Goal: Task Accomplishment & Management: Use online tool/utility

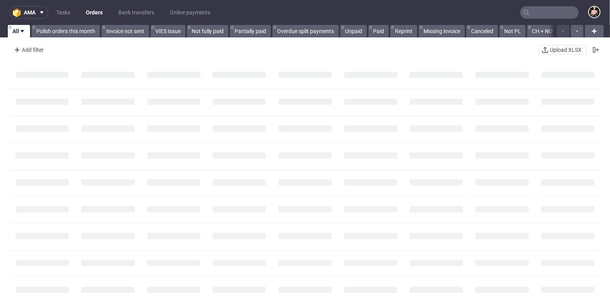
click at [544, 12] on input "text" at bounding box center [549, 12] width 59 height 12
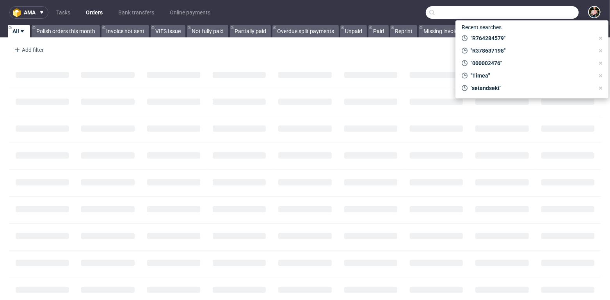
paste input "alison.mulligan@andopen.co"
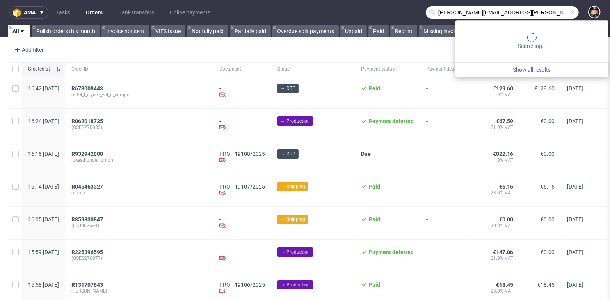
type input "alison.mulligan@andopen.co"
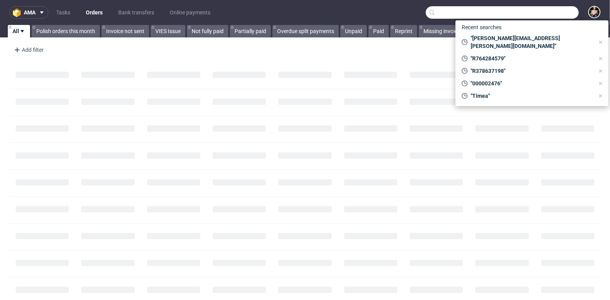
click at [537, 12] on input "text" at bounding box center [502, 12] width 153 height 12
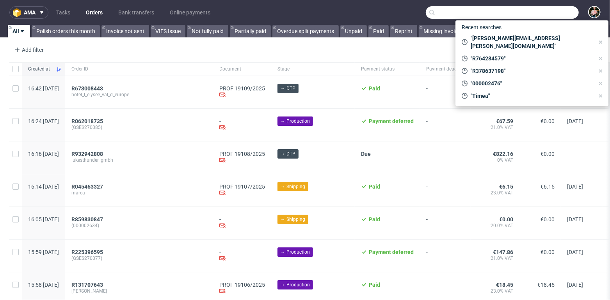
paste input "goswag.com"
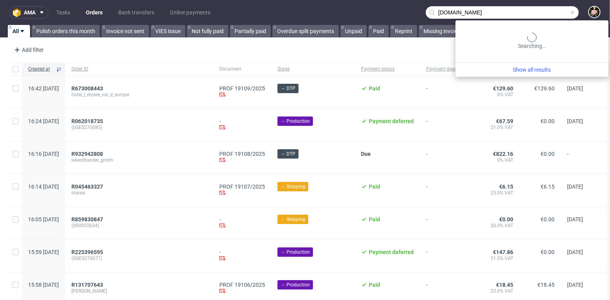
type input "goswag.com"
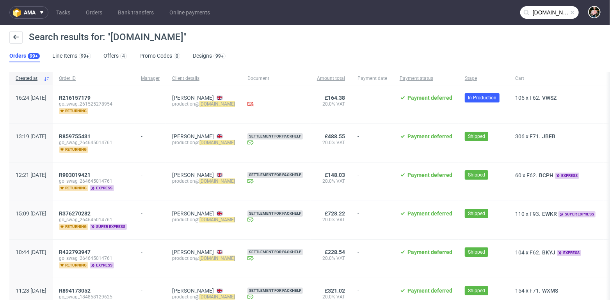
click at [276, 136] on span "Settlement for Packhelp" at bounding box center [274, 136] width 55 height 6
click at [91, 135] on span "R859755431" at bounding box center [75, 136] width 32 height 6
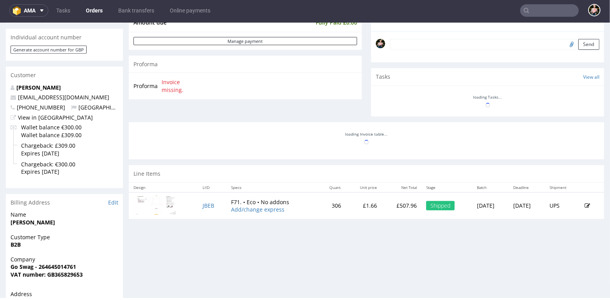
scroll to position [230, 0]
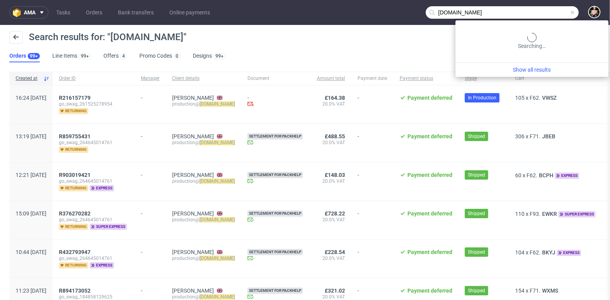
click at [552, 7] on input "goswag.com" at bounding box center [502, 12] width 153 height 12
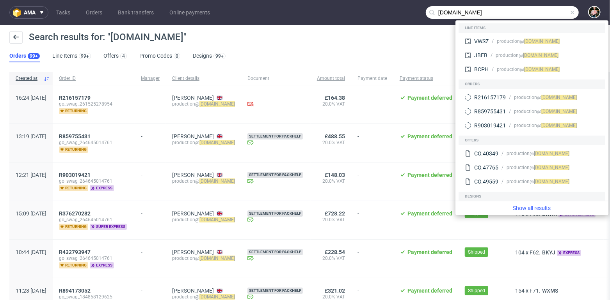
drag, startPoint x: 520, startPoint y: 11, endPoint x: 344, endPoint y: 9, distance: 175.9
click at [344, 9] on nav "ama Tasks Orders Bank transfers Online payments goswag.com" at bounding box center [305, 12] width 610 height 25
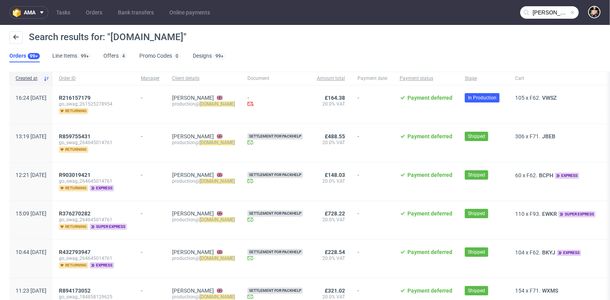
type input "nina fraser"
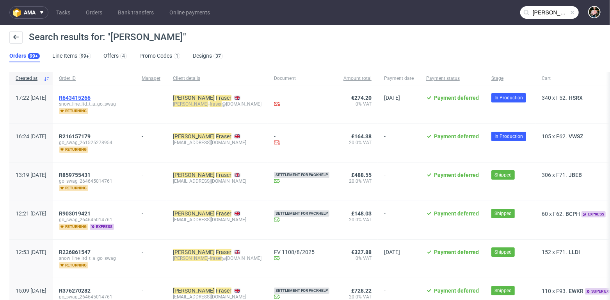
click at [91, 98] on span "R643415266" at bounding box center [75, 98] width 32 height 6
click at [91, 134] on span "R216157179" at bounding box center [75, 136] width 32 height 6
click at [91, 249] on span "R226861547" at bounding box center [75, 252] width 32 height 6
click at [27, 13] on span "ama" at bounding box center [30, 12] width 12 height 5
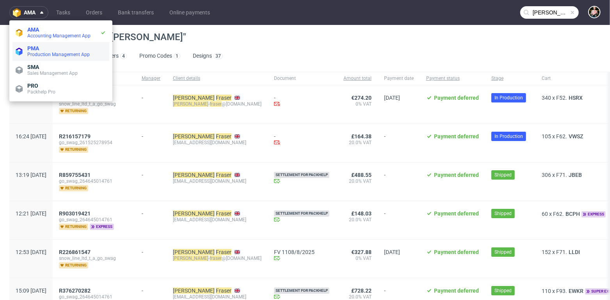
click at [48, 53] on span "Production Management App" at bounding box center [58, 54] width 62 height 5
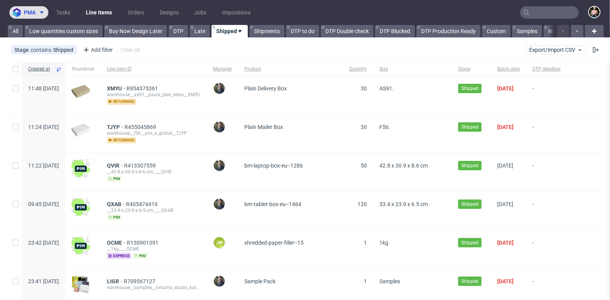
click at [28, 12] on span "pma" at bounding box center [30, 12] width 12 height 5
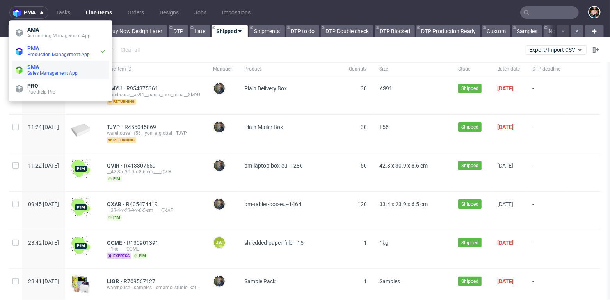
click at [53, 68] on span "SMA" at bounding box center [66, 67] width 79 height 6
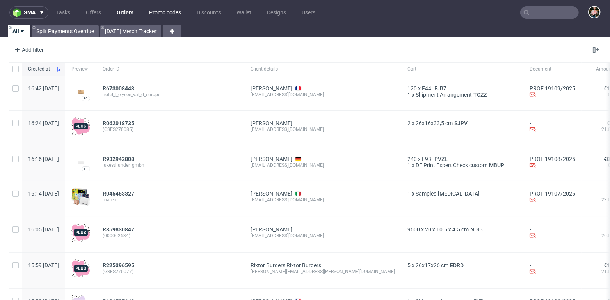
click at [164, 11] on link "Promo codes" at bounding box center [164, 12] width 41 height 12
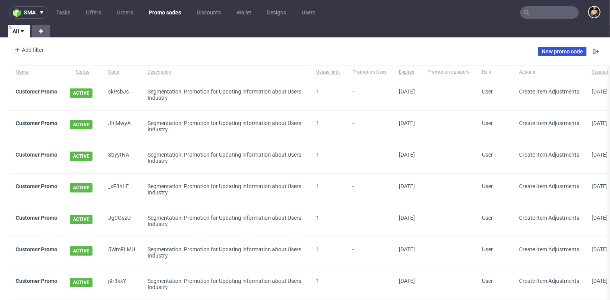
click at [541, 51] on link "New promo code" at bounding box center [562, 51] width 48 height 9
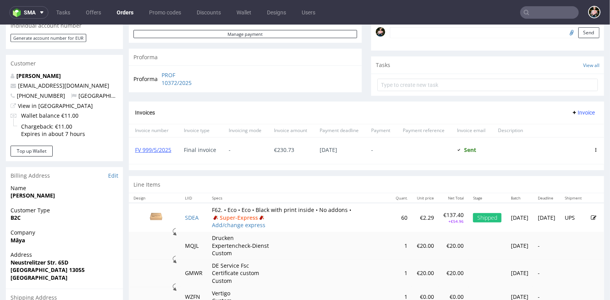
scroll to position [246, 0]
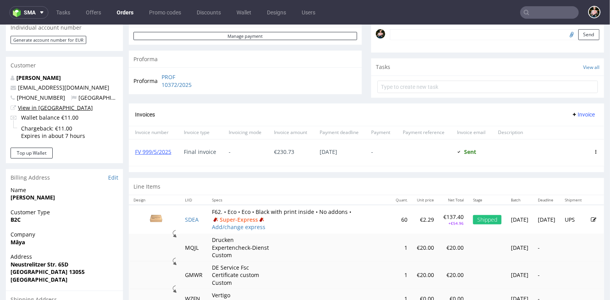
click at [44, 106] on link "View in Hubspot" at bounding box center [55, 107] width 75 height 7
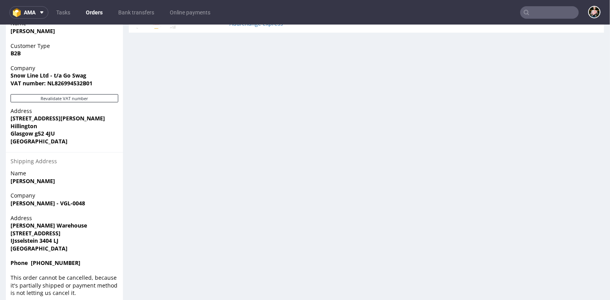
scroll to position [450, 0]
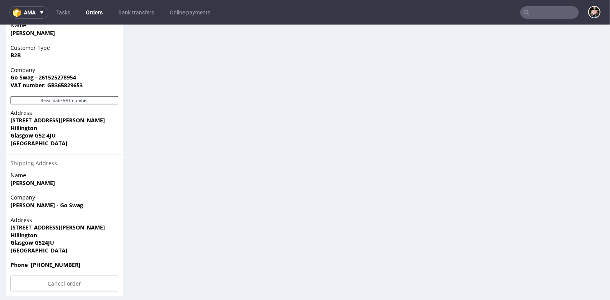
scroll to position [442, 0]
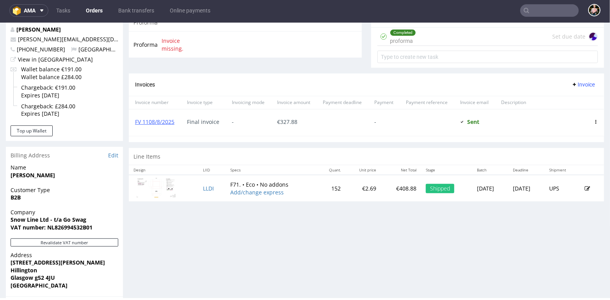
scroll to position [256, 0]
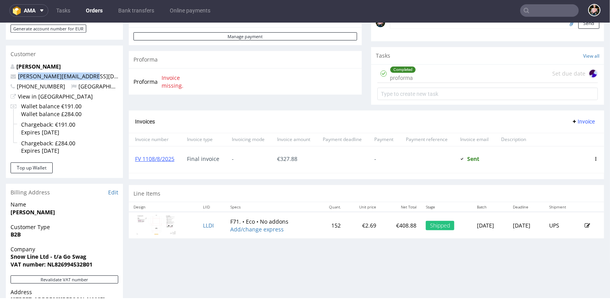
drag, startPoint x: 96, startPoint y: 76, endPoint x: 18, endPoint y: 77, distance: 78.8
click at [18, 77] on p "nina-fraser@hotmail.co.uk" at bounding box center [65, 76] width 108 height 8
copy link "nina-fraser@hotmail.co.uk"
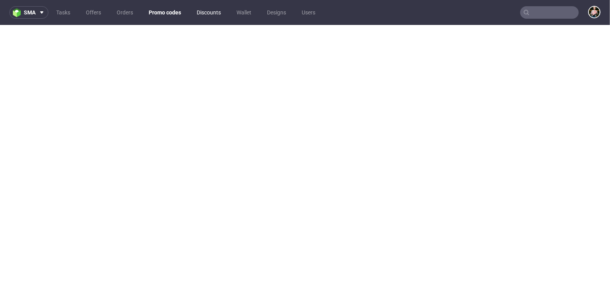
click at [204, 14] on link "Discounts" at bounding box center [209, 12] width 34 height 12
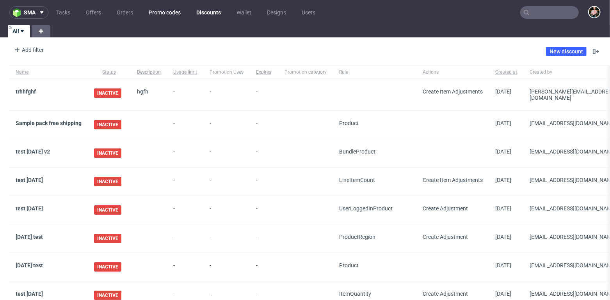
click at [170, 13] on link "Promo codes" at bounding box center [164, 12] width 41 height 12
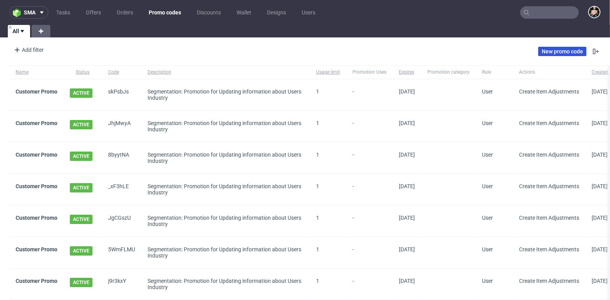
click at [563, 53] on link "New promo code" at bounding box center [562, 51] width 48 height 9
